Goal: Task Accomplishment & Management: Manage account settings

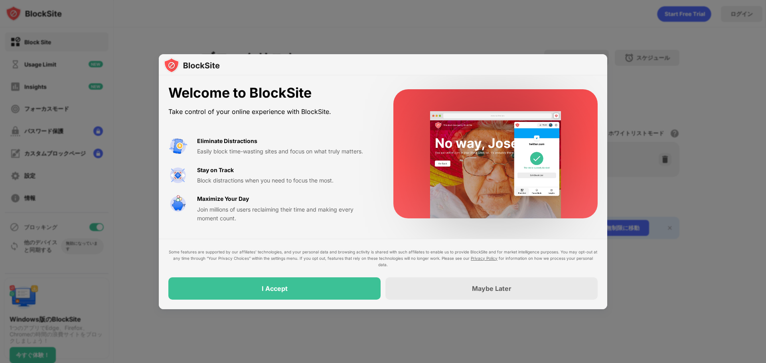
click at [264, 301] on div "Some features are supported by our affiliates’ technologies, and your personal …" at bounding box center [383, 274] width 448 height 71
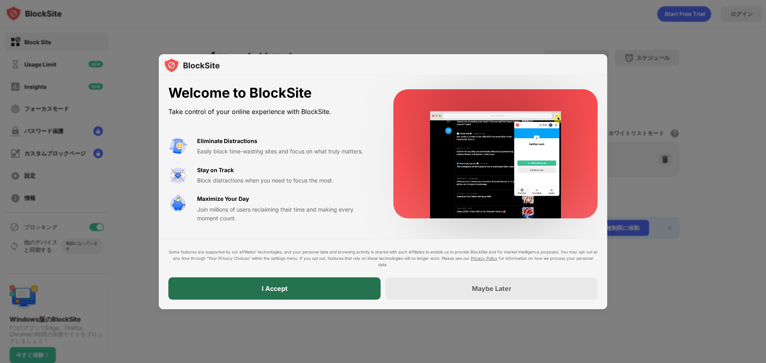
click at [264, 283] on div "I Accept" at bounding box center [274, 289] width 212 height 22
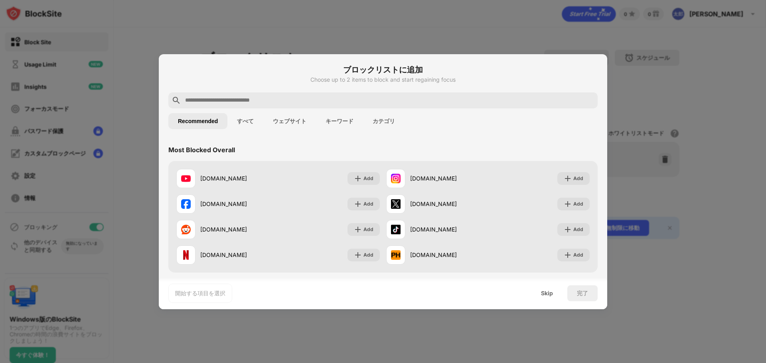
click at [191, 99] on input "text" at bounding box center [389, 101] width 410 height 10
paste input "**********"
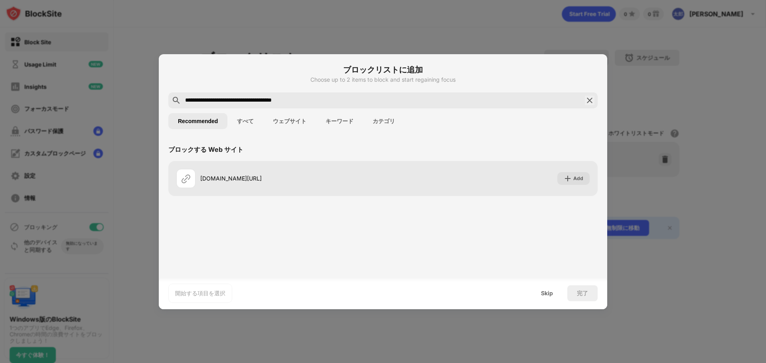
type input "**********"
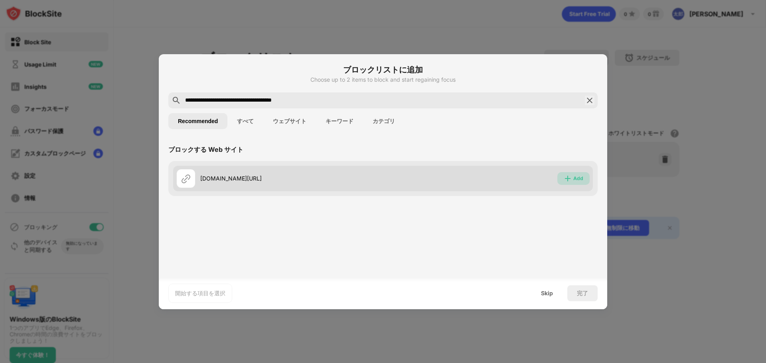
click at [564, 175] on img at bounding box center [567, 179] width 8 height 8
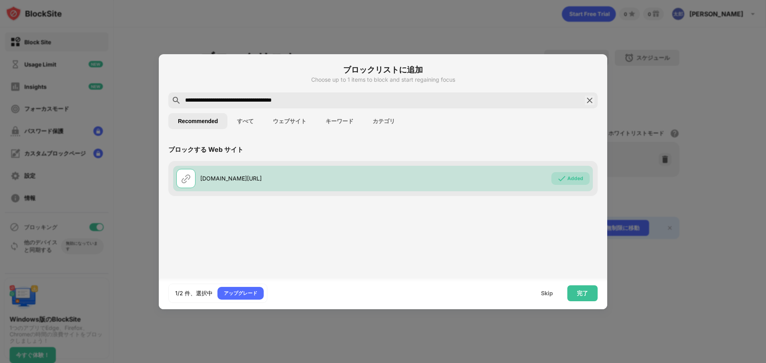
click at [588, 99] on img at bounding box center [590, 101] width 10 height 10
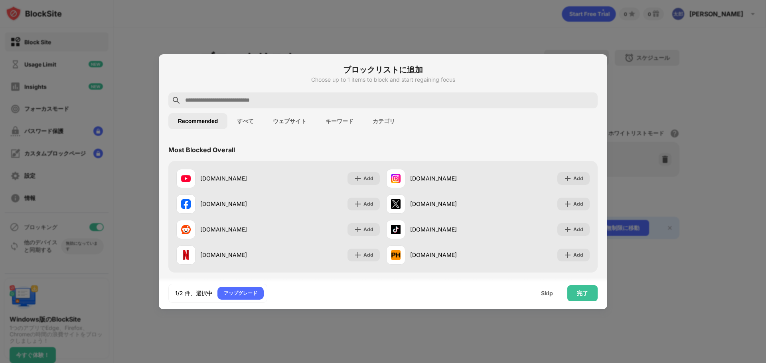
click at [206, 96] on input "text" at bounding box center [389, 101] width 410 height 10
paste input "**********"
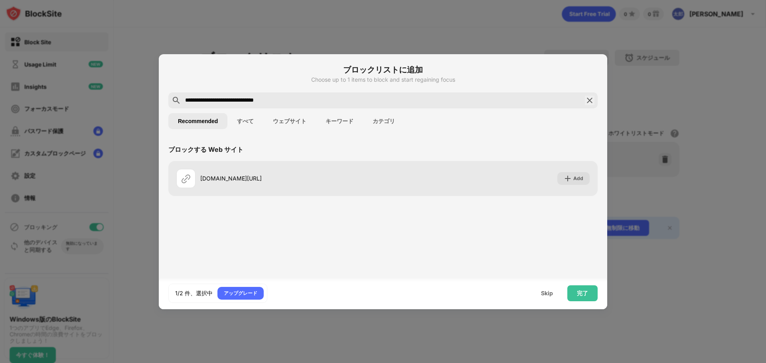
type input "**********"
click at [245, 121] on button "すべて" at bounding box center [245, 121] width 36 height 16
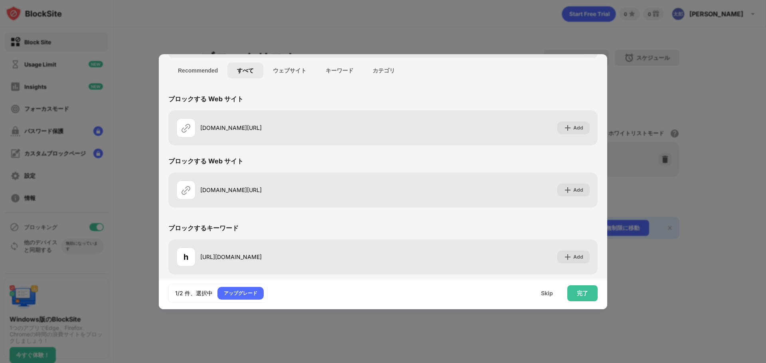
scroll to position [51, 0]
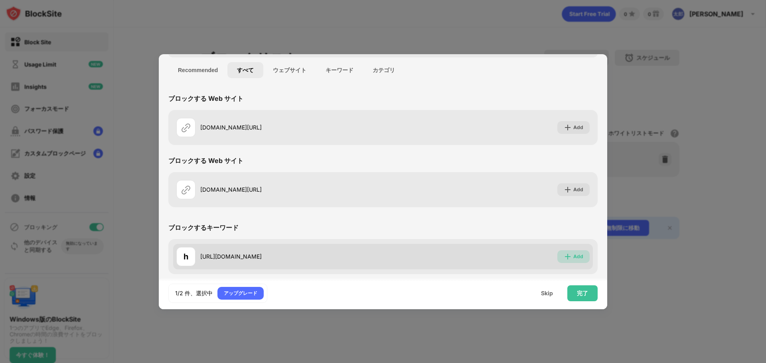
click at [573, 257] on div "Add" at bounding box center [578, 257] width 10 height 8
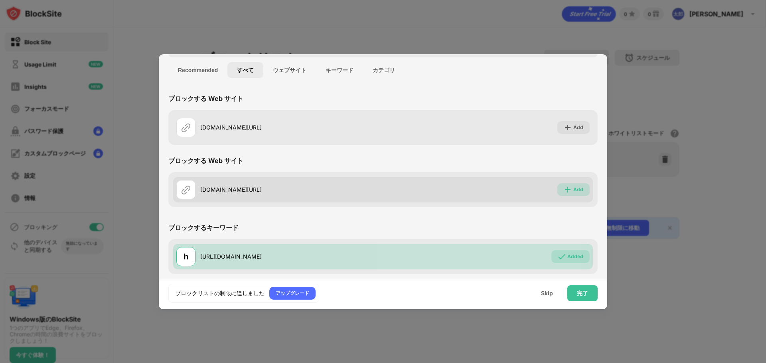
click at [573, 186] on div "Add" at bounding box center [578, 190] width 10 height 8
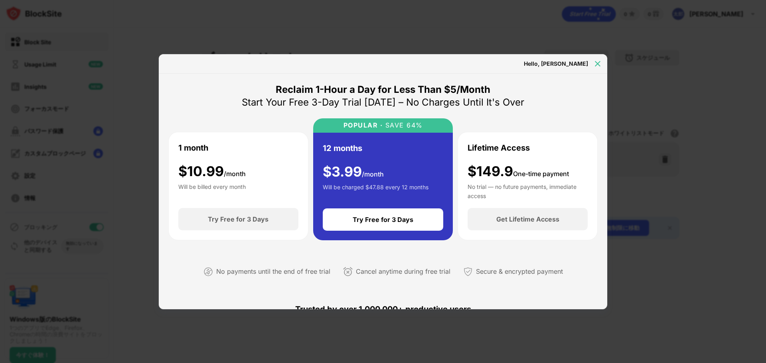
click at [594, 64] on img at bounding box center [597, 64] width 8 height 8
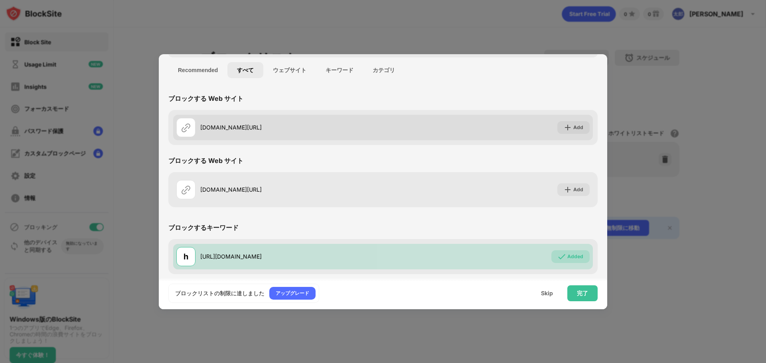
click at [263, 127] on div "youtube.com/@HermesUra" at bounding box center [291, 127] width 183 height 8
click at [185, 128] on img at bounding box center [186, 128] width 10 height 10
click at [557, 128] on div "Add" at bounding box center [573, 127] width 32 height 13
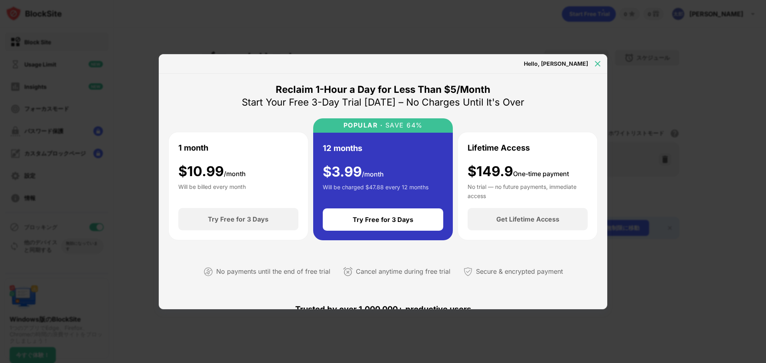
click at [595, 64] on img at bounding box center [597, 64] width 8 height 8
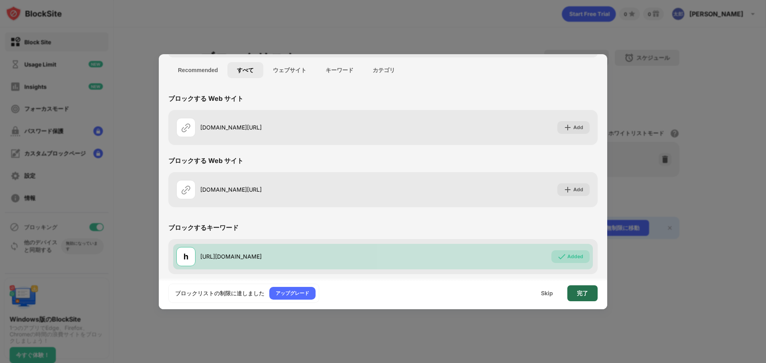
click at [575, 294] on div "完了" at bounding box center [582, 293] width 30 height 16
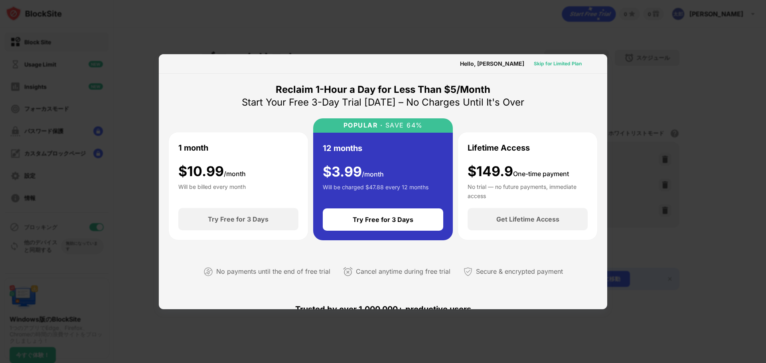
click at [549, 63] on div "Skip for Limited Plan" at bounding box center [557, 64] width 48 height 8
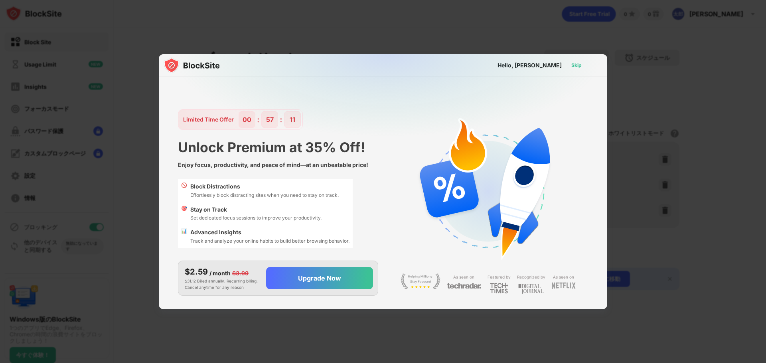
click at [574, 62] on div "Skip" at bounding box center [576, 65] width 10 height 8
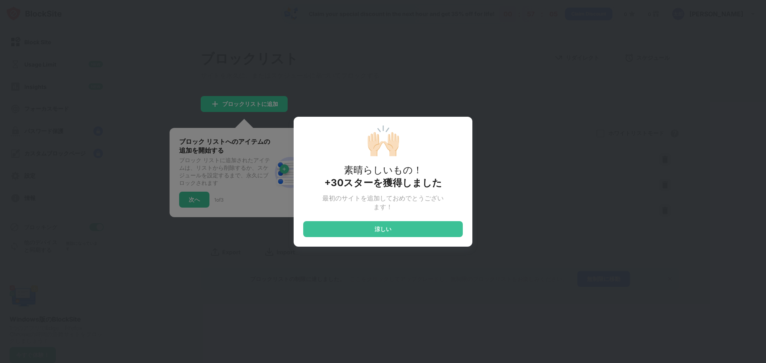
click at [228, 270] on div "🙌🏻 素晴らしいもの！ +30スターを獲得しました 最初のサイトを追加しておめでとうございます！ 涼しい" at bounding box center [383, 181] width 766 height 363
click at [511, 179] on div "🙌🏻 素晴らしいもの！ +30スターを獲得しました 最初のサイトを追加しておめでとうございます！ 涼しい" at bounding box center [383, 181] width 766 height 363
drag, startPoint x: 351, startPoint y: 232, endPoint x: 636, endPoint y: 116, distance: 307.6
click at [636, 116] on div "🙌🏻 素晴らしいもの！ +30スターを獲得しました 最初のサイトを追加しておめでとうございます！ 涼しい" at bounding box center [383, 181] width 766 height 363
